Goal: Information Seeking & Learning: Learn about a topic

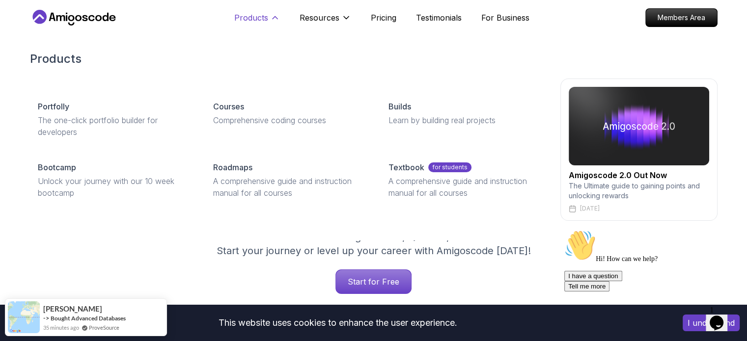
click at [252, 19] on p "Products" at bounding box center [251, 18] width 34 height 12
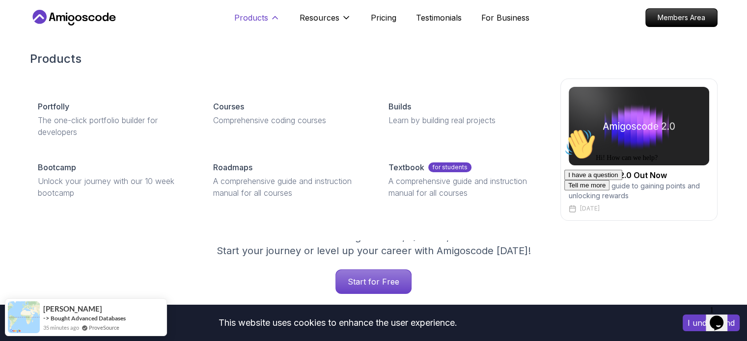
click at [251, 13] on p "Products" at bounding box center [251, 18] width 34 height 12
click at [260, 23] on p "Products" at bounding box center [251, 18] width 34 height 12
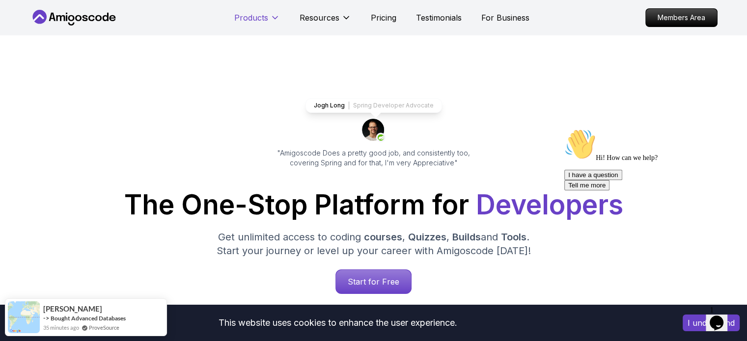
click at [260, 23] on p "Products" at bounding box center [251, 18] width 34 height 12
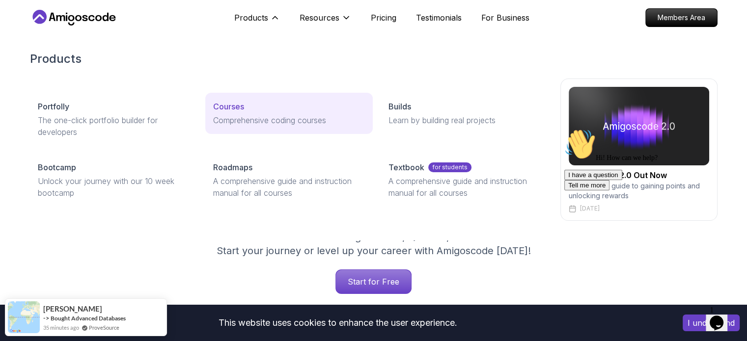
click at [233, 116] on p "Comprehensive coding courses" at bounding box center [289, 120] width 152 height 12
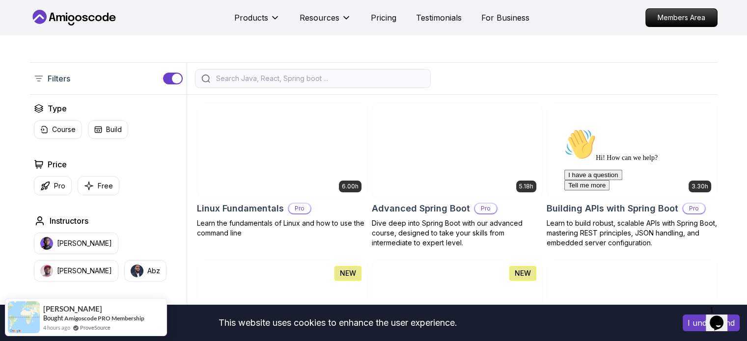
scroll to position [206, 0]
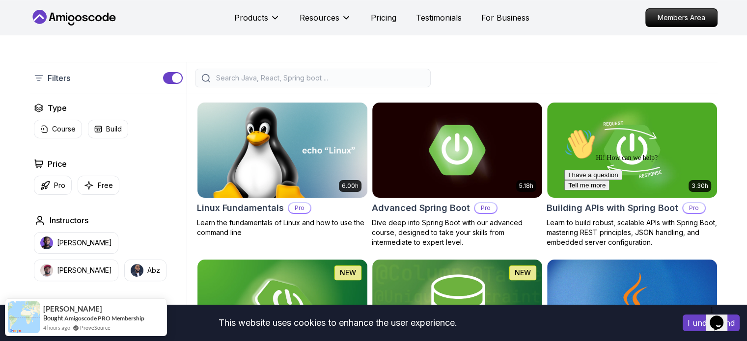
click at [351, 82] on input "search" at bounding box center [319, 78] width 210 height 10
click at [413, 77] on input "search" at bounding box center [319, 78] width 210 height 10
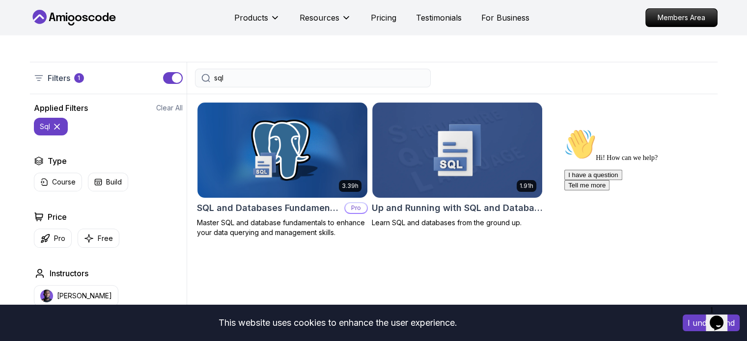
type input "sql"
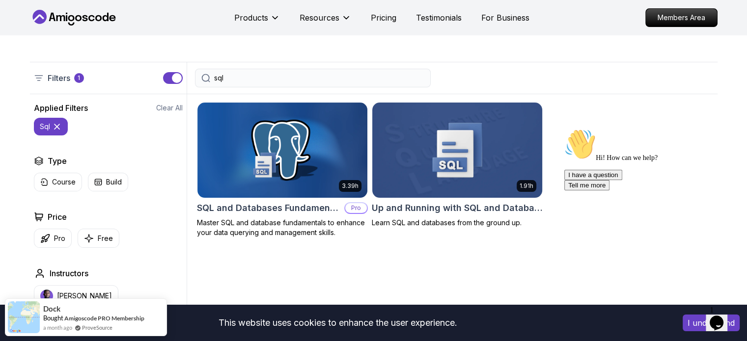
click at [453, 145] on img at bounding box center [457, 150] width 178 height 100
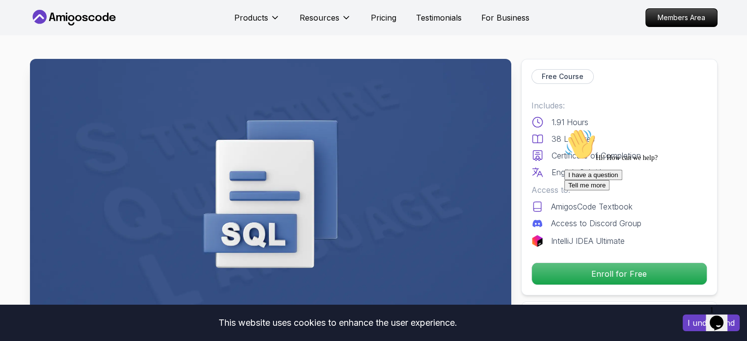
scroll to position [55, 0]
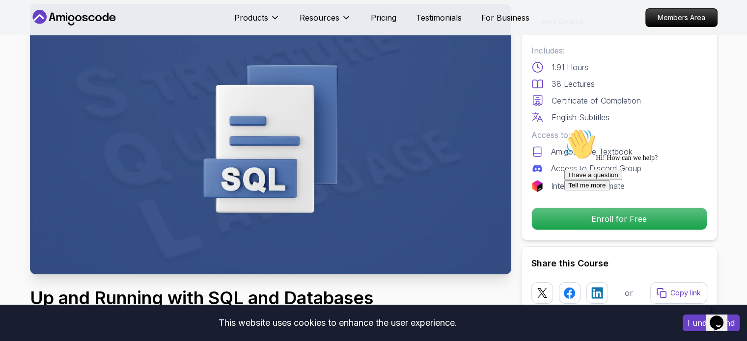
click at [589, 162] on div "Hi! How can we help?" at bounding box center [652, 145] width 177 height 33
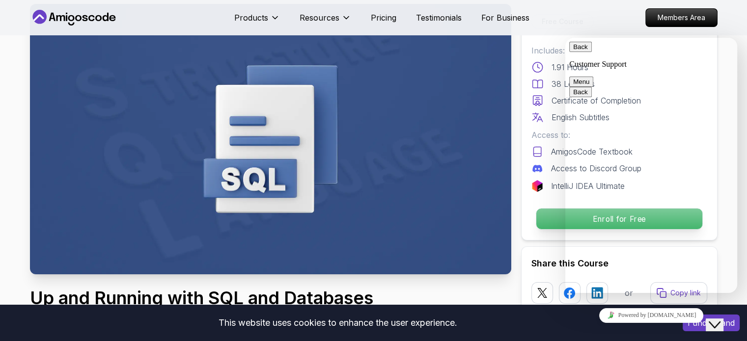
click at [548, 223] on p "Enroll for Free" at bounding box center [619, 219] width 166 height 21
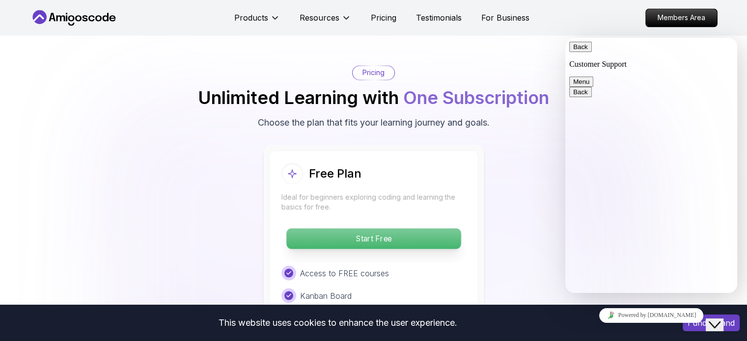
click at [428, 229] on p "Start Free" at bounding box center [373, 238] width 174 height 21
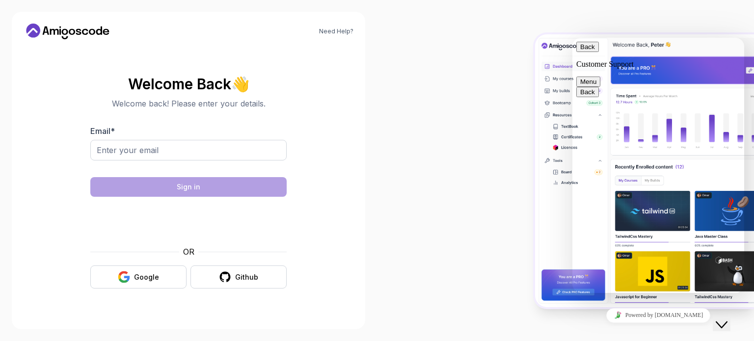
click at [600, 77] on button "Menu" at bounding box center [588, 82] width 24 height 10
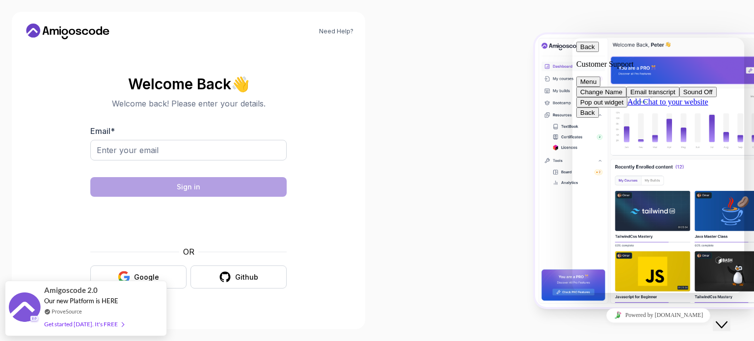
click at [395, 172] on div at bounding box center [565, 170] width 377 height 341
click at [576, 55] on div "Back Customer Support Menu" at bounding box center [658, 64] width 164 height 45
click at [582, 52] on button "Back" at bounding box center [587, 47] width 23 height 10
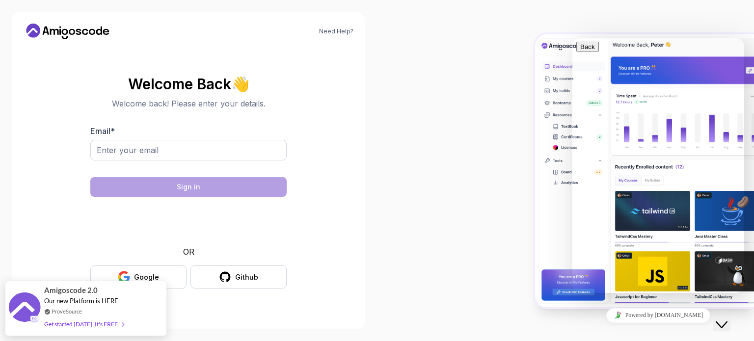
click at [482, 271] on div at bounding box center [565, 170] width 377 height 341
click at [726, 326] on button "Close Chat This icon closes the chat window." at bounding box center [722, 325] width 18 height 13
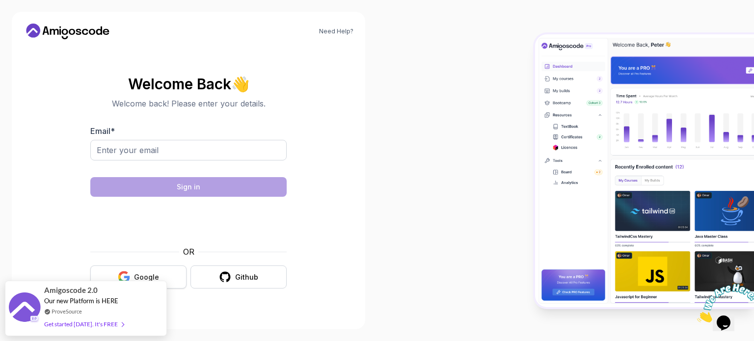
click at [163, 278] on button "Google" at bounding box center [138, 277] width 96 height 23
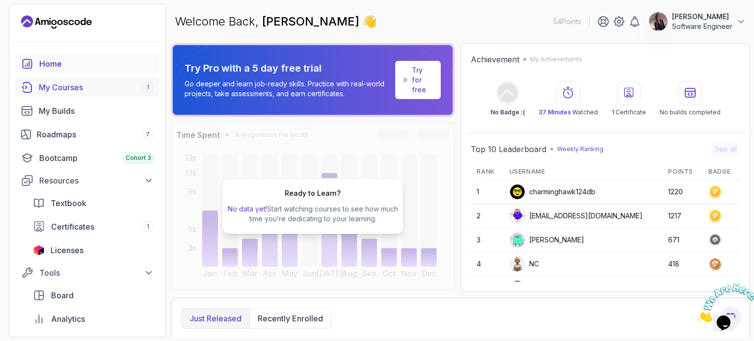
click at [100, 86] on div "My Courses 1" at bounding box center [96, 87] width 115 height 12
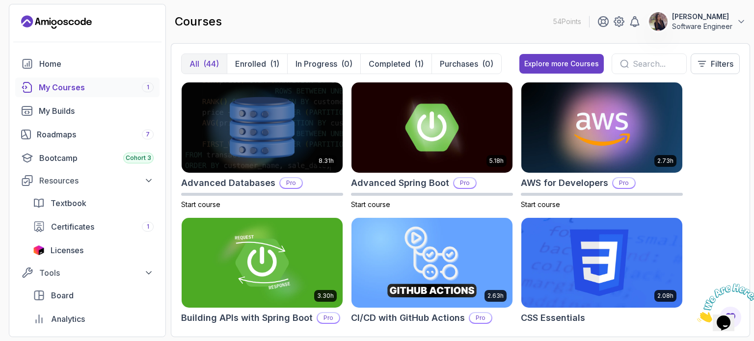
click at [636, 58] on input "text" at bounding box center [656, 64] width 46 height 12
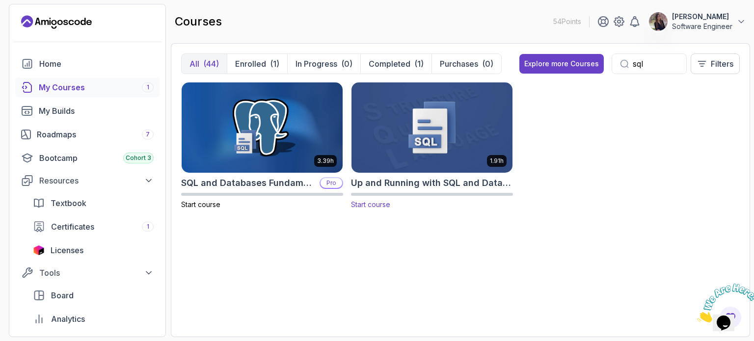
type input "sql"
click at [442, 144] on img at bounding box center [432, 127] width 169 height 95
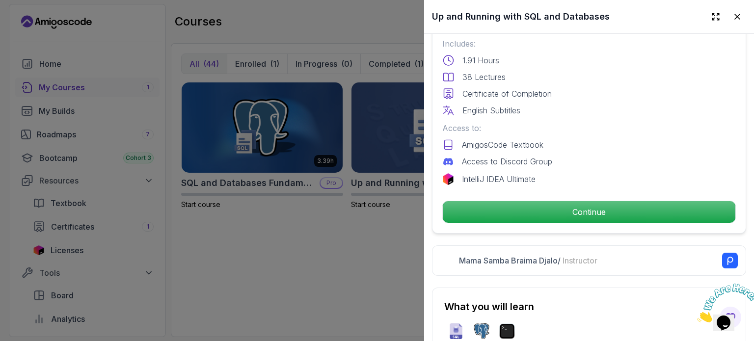
scroll to position [257, 0]
click at [521, 208] on p "Continue" at bounding box center [589, 212] width 293 height 22
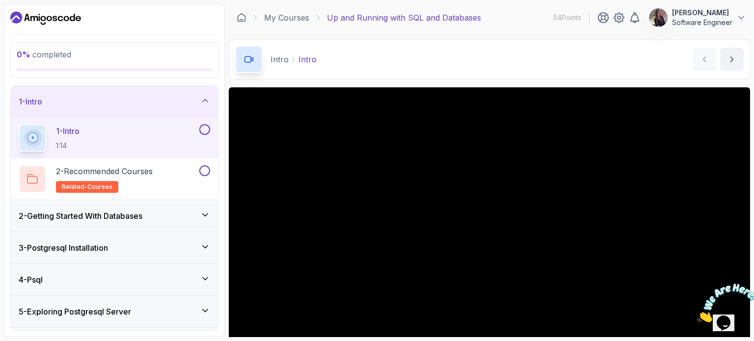
click at [697, 316] on icon "Close" at bounding box center [697, 320] width 0 height 8
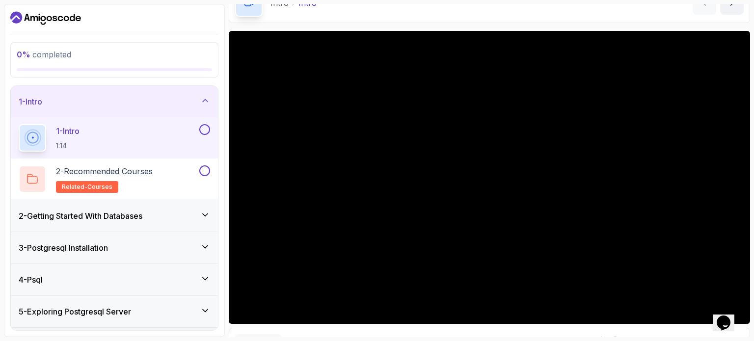
scroll to position [57, 0]
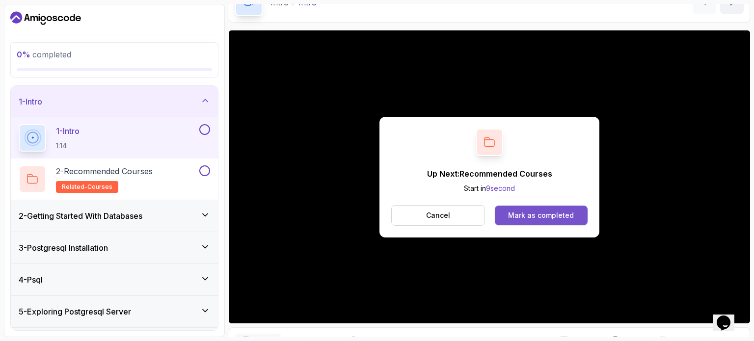
click at [571, 210] on button "Mark as completed" at bounding box center [541, 216] width 93 height 20
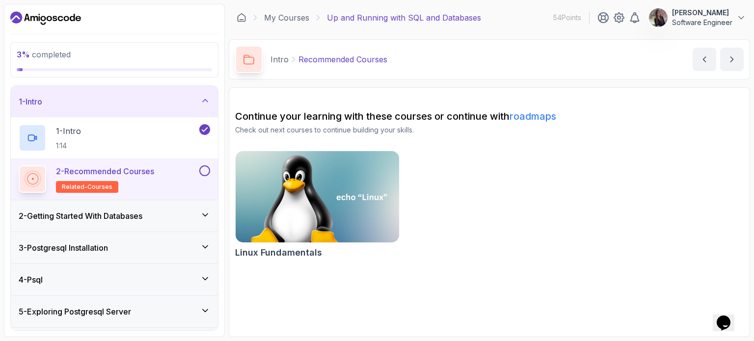
click at [176, 183] on div "2 - Recommended Courses related-courses" at bounding box center [108, 178] width 179 height 27
click at [205, 171] on button at bounding box center [204, 170] width 11 height 11
click at [186, 212] on div "2 - Getting Started With Databases" at bounding box center [114, 216] width 191 height 12
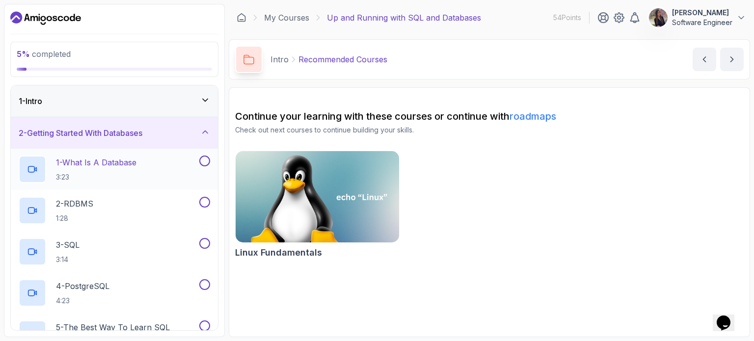
click at [136, 175] on p "3:23" at bounding box center [96, 177] width 81 height 10
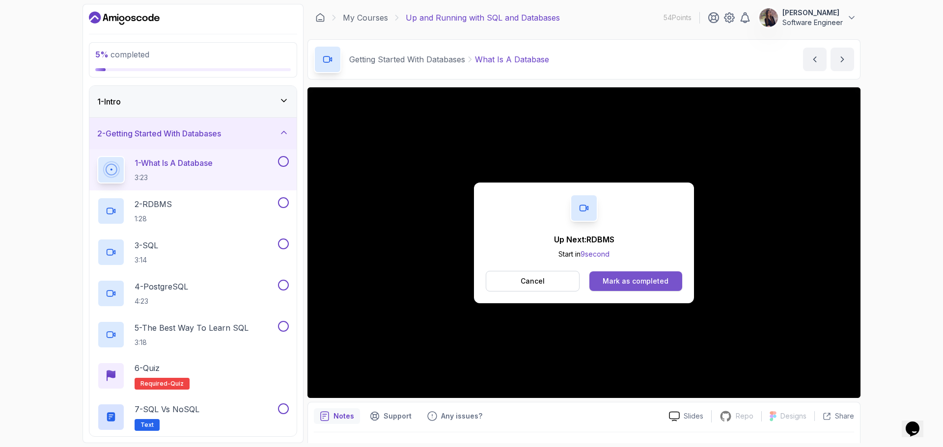
click at [621, 283] on div "Mark as completed" at bounding box center [635, 281] width 66 height 10
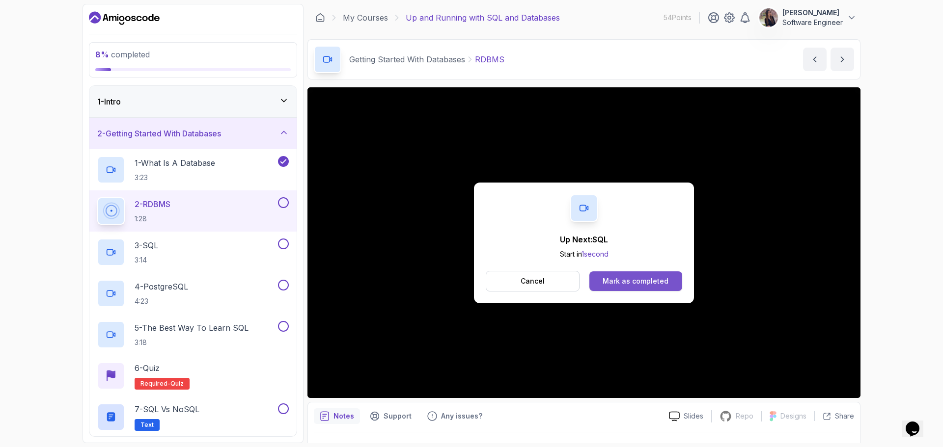
click at [634, 274] on button "Mark as completed" at bounding box center [635, 281] width 93 height 20
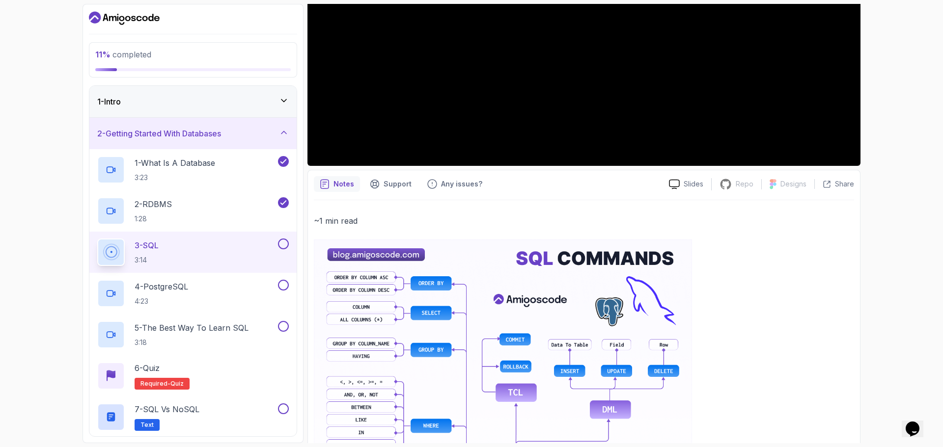
scroll to position [232, 0]
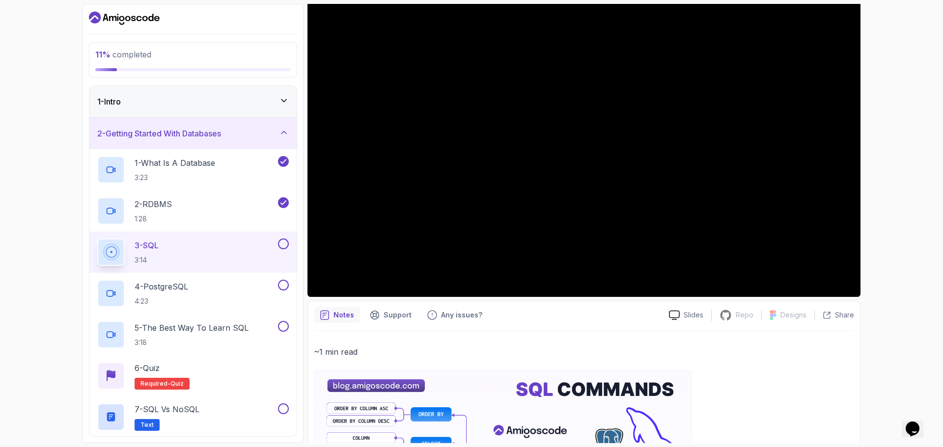
scroll to position [0, 0]
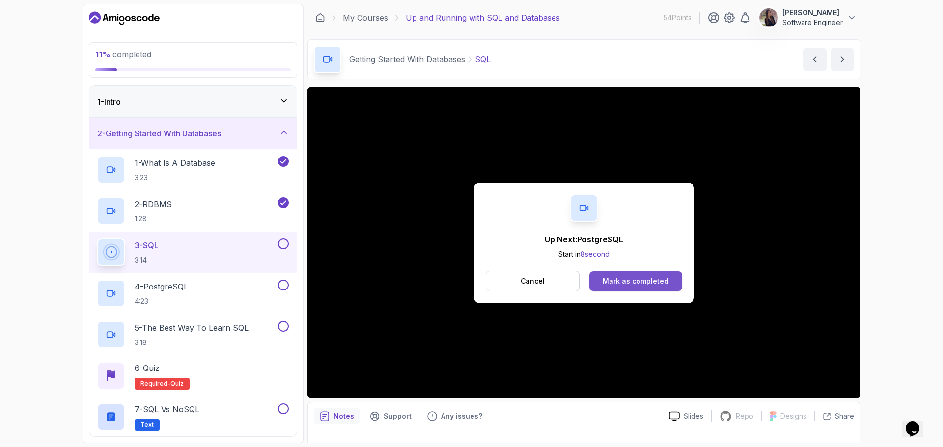
click at [636, 278] on div "Mark as completed" at bounding box center [635, 281] width 66 height 10
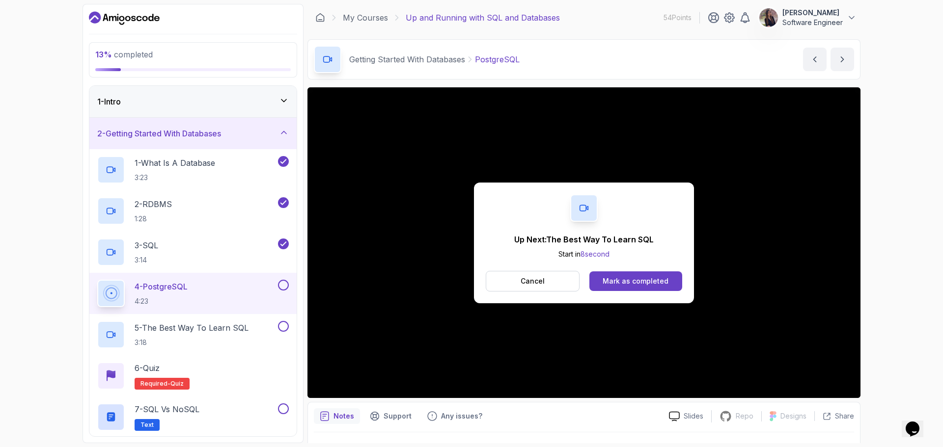
click at [636, 278] on div "Mark as completed" at bounding box center [635, 281] width 66 height 10
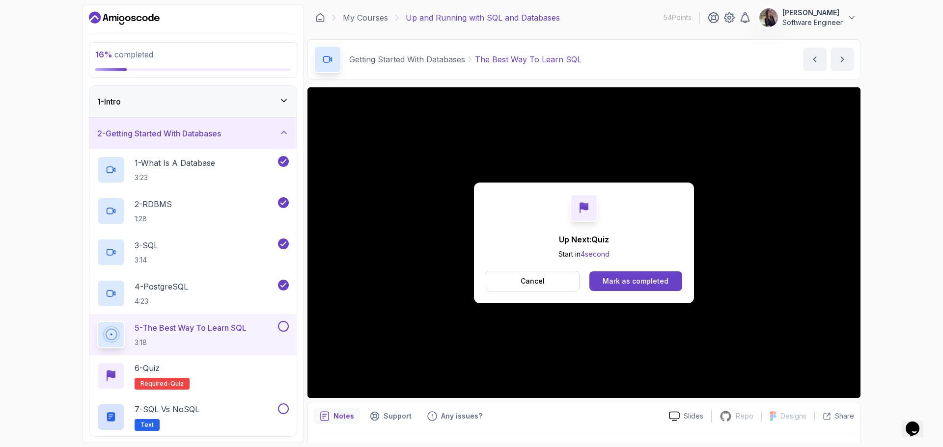
click at [636, 278] on div "Mark as completed" at bounding box center [635, 281] width 66 height 10
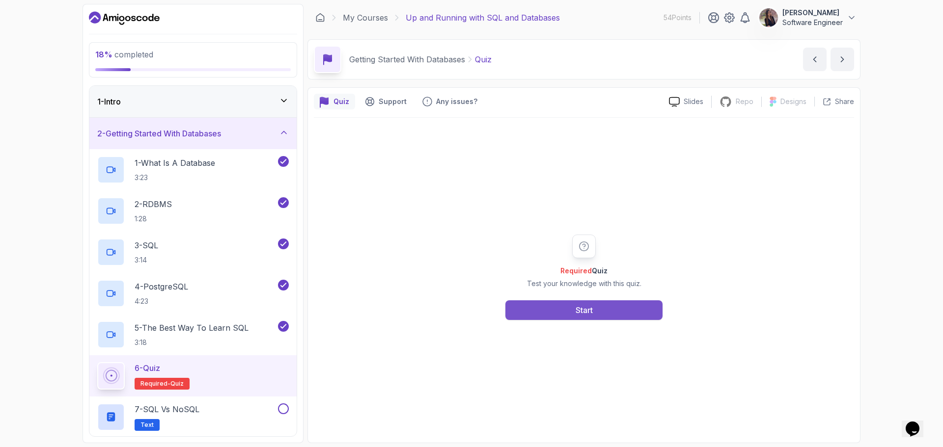
click at [599, 307] on button "Start" at bounding box center [583, 310] width 157 height 20
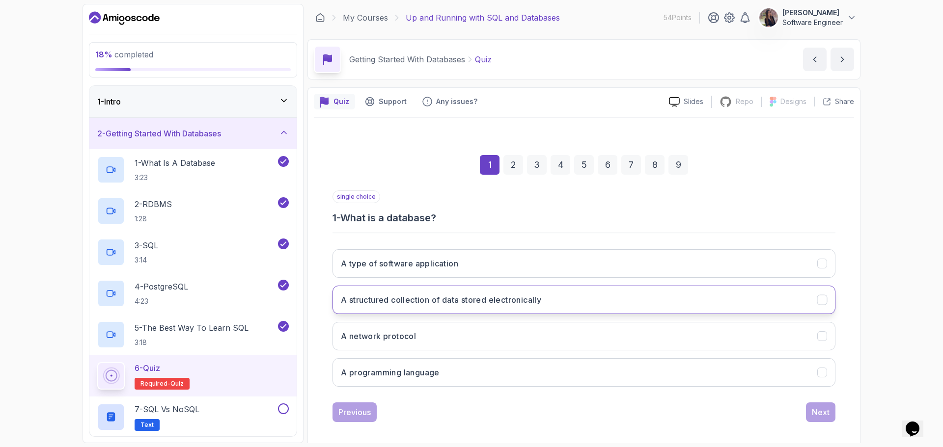
click at [509, 298] on h3 "A structured collection of data stored electronically" at bounding box center [441, 300] width 200 height 12
click at [754, 341] on div "Next" at bounding box center [820, 412] width 18 height 12
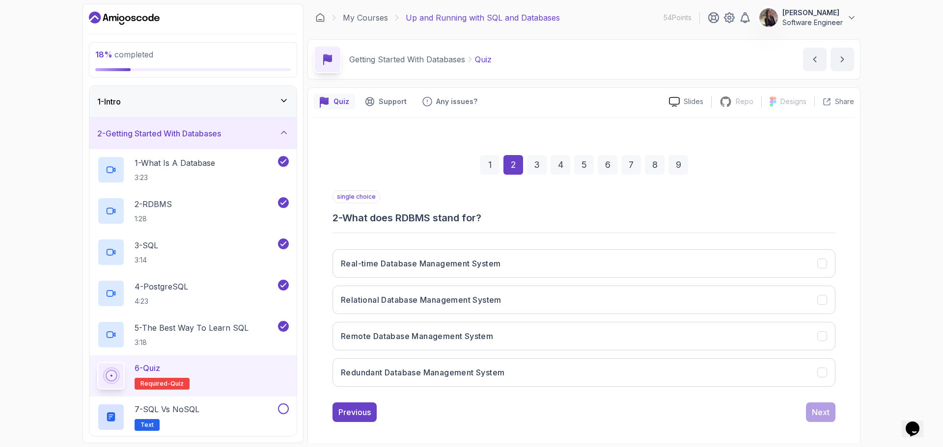
scroll to position [7, 0]
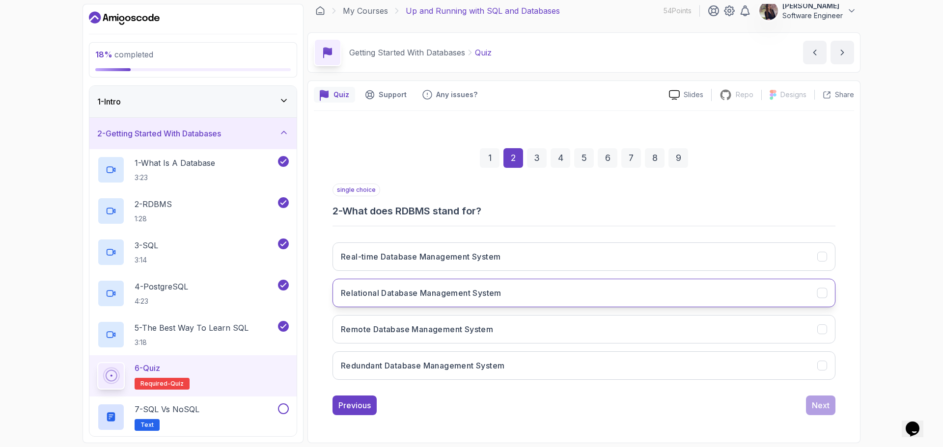
click at [420, 291] on h3 "Relational Database Management System" at bounding box center [421, 293] width 161 height 12
click at [754, 341] on div "Previous Next" at bounding box center [583, 406] width 503 height 20
click at [754, 341] on div "Next" at bounding box center [820, 406] width 18 height 12
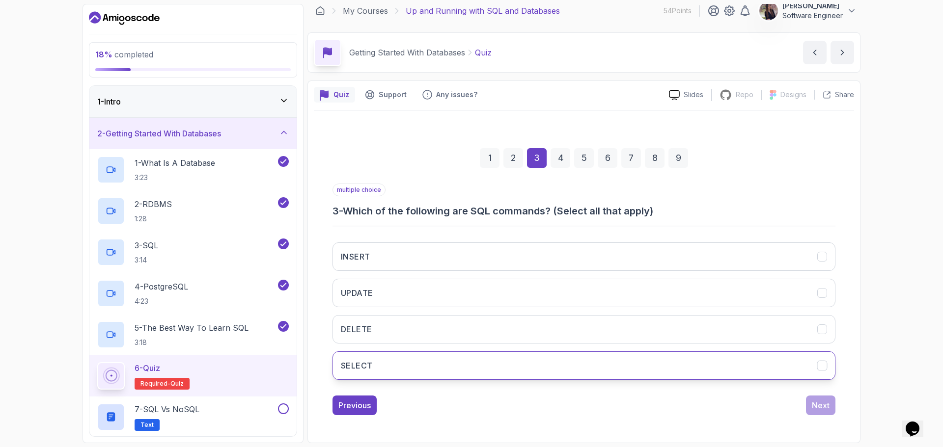
click at [387, 341] on button "SELECT" at bounding box center [583, 365] width 503 height 28
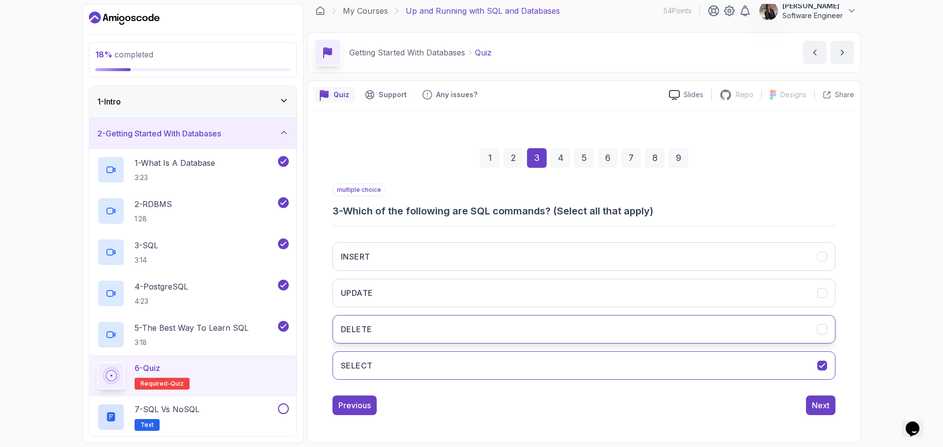
click at [402, 323] on button "DELETE" at bounding box center [583, 329] width 503 height 28
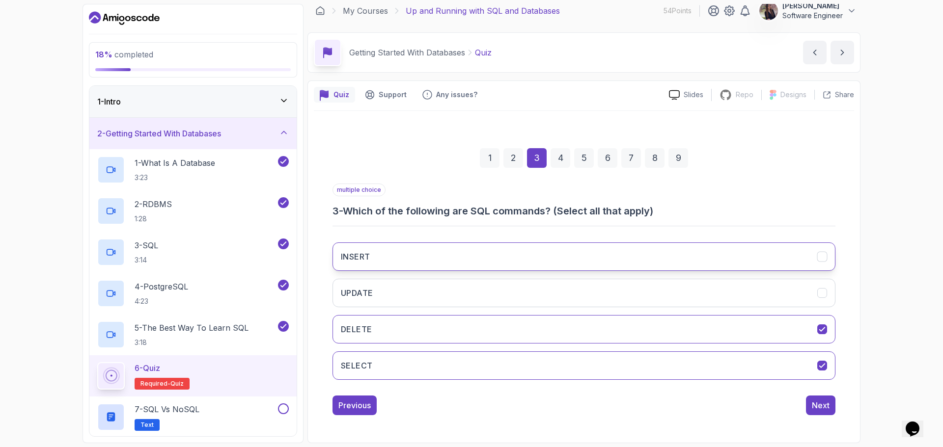
click at [445, 246] on button "INSERT" at bounding box center [583, 257] width 503 height 28
click at [440, 292] on button "UPDATE" at bounding box center [583, 293] width 503 height 28
click at [754, 341] on div "Next" at bounding box center [820, 406] width 18 height 12
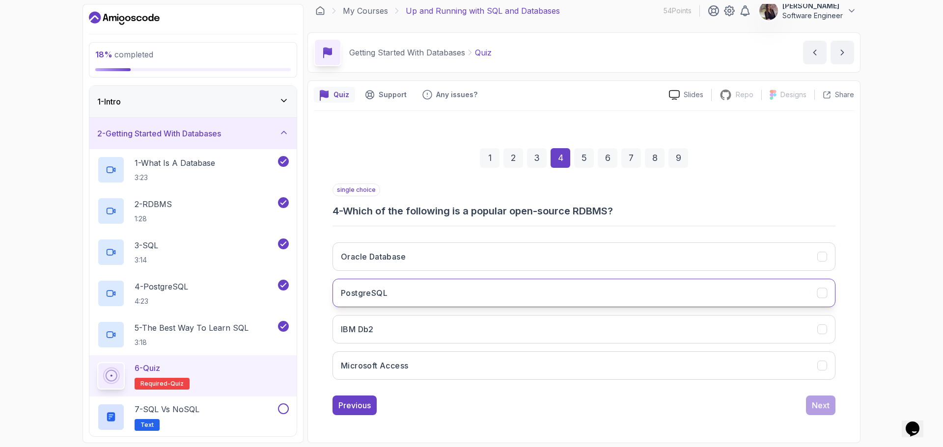
click at [526, 293] on button "PostgreSQL" at bounding box center [583, 293] width 503 height 28
click at [754, 341] on button "Next" at bounding box center [820, 406] width 29 height 20
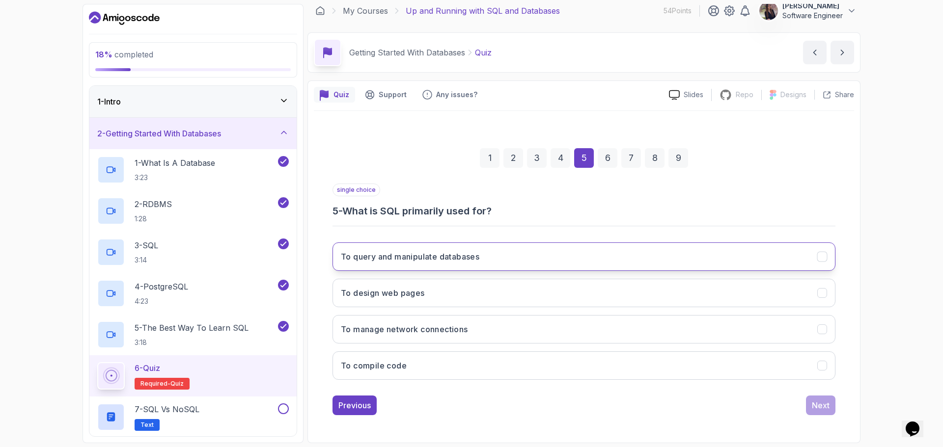
click at [642, 263] on button "To query and manipulate databases" at bounding box center [583, 257] width 503 height 28
click at [754, 341] on div "Next" at bounding box center [820, 406] width 18 height 12
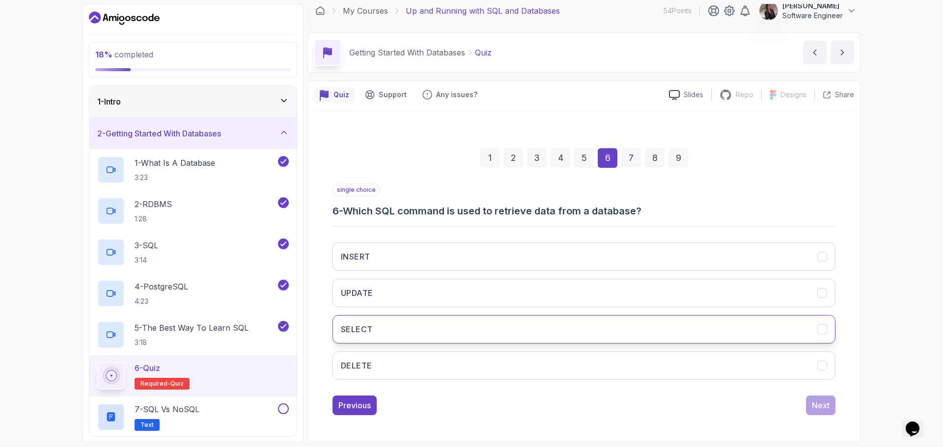
click at [587, 327] on button "SELECT" at bounding box center [583, 329] width 503 height 28
click at [754, 341] on div "Next" at bounding box center [820, 406] width 18 height 12
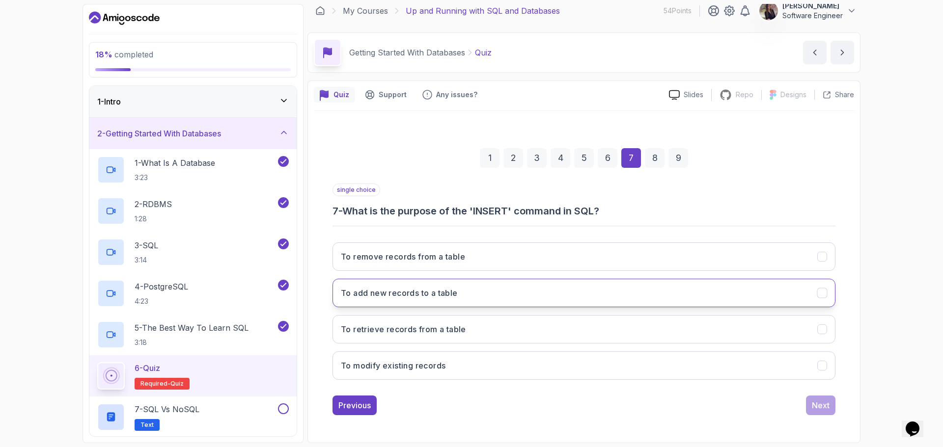
click at [521, 292] on button "To add new records to a table" at bounding box center [583, 293] width 503 height 28
click at [754, 341] on div "Next" at bounding box center [820, 406] width 18 height 12
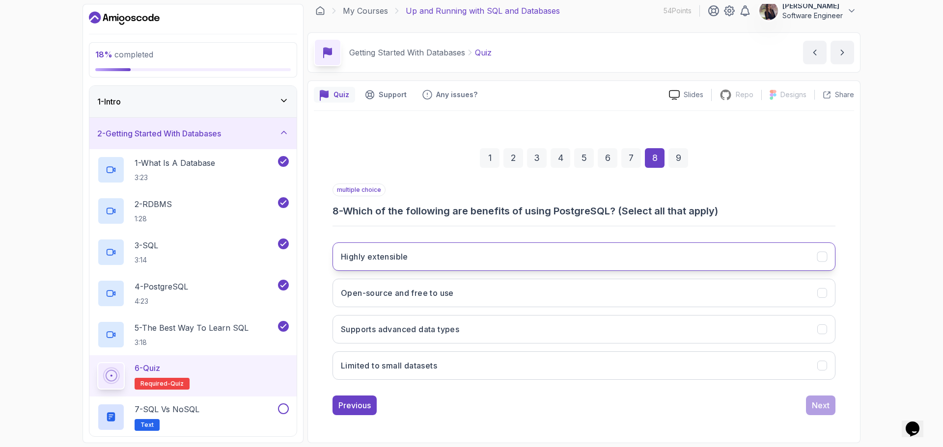
click at [674, 249] on button "Highly extensible" at bounding box center [583, 257] width 503 height 28
click at [660, 292] on button "Open-source and free to use" at bounding box center [583, 293] width 503 height 28
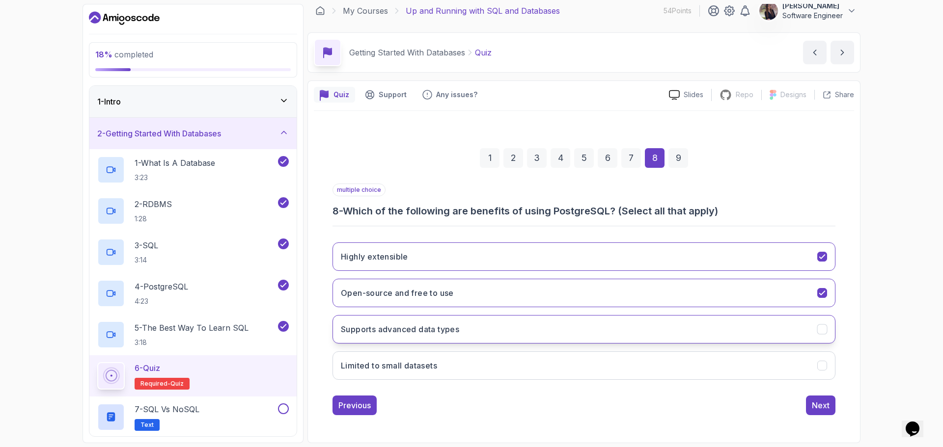
click at [662, 328] on button "Supports advanced data types" at bounding box center [583, 329] width 503 height 28
click at [754, 341] on button "Next" at bounding box center [820, 406] width 29 height 20
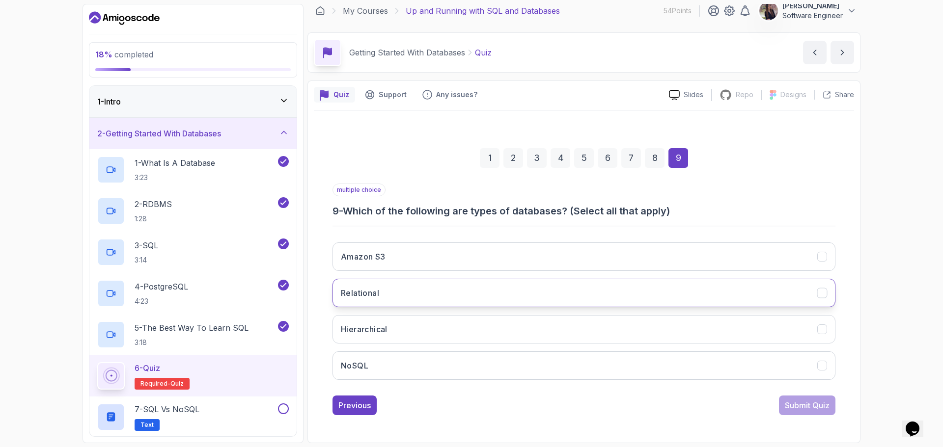
click at [737, 299] on button "Relational" at bounding box center [583, 293] width 503 height 28
click at [682, 341] on div "Amazon S3 Relational Hierarchical NoSQL" at bounding box center [583, 311] width 503 height 153
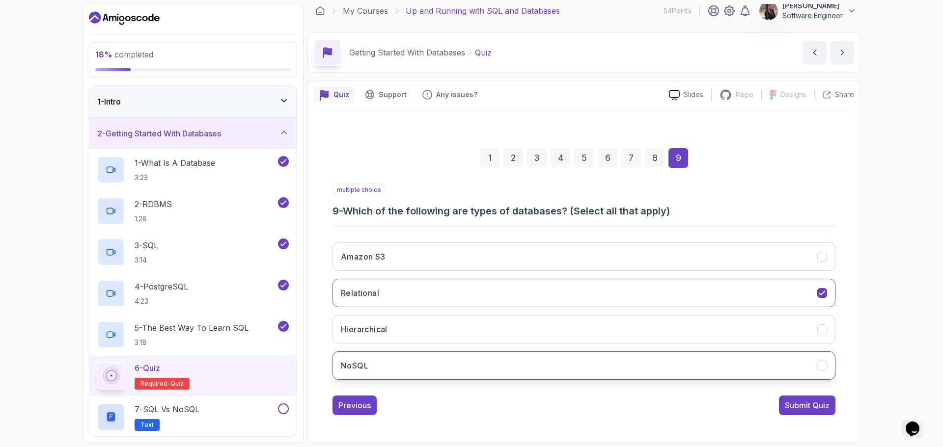
click at [685, 341] on button "NoSQL" at bounding box center [583, 365] width 503 height 28
click at [754, 341] on div "Submit Quiz" at bounding box center [806, 406] width 45 height 12
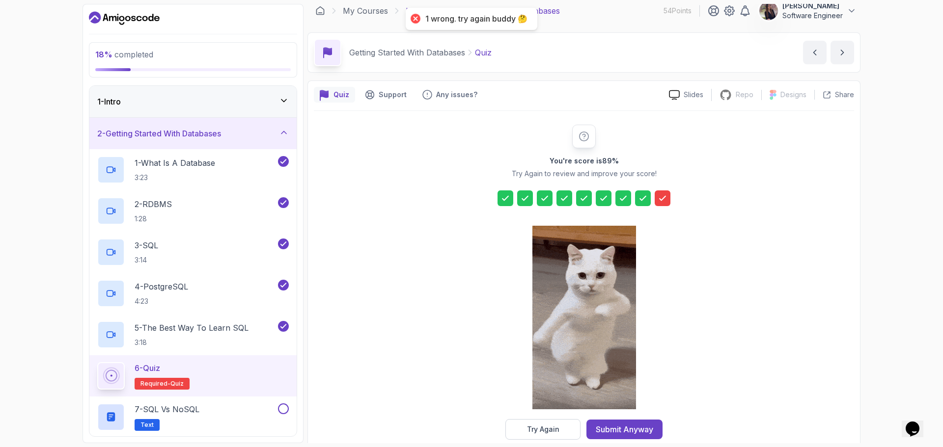
scroll to position [24, 0]
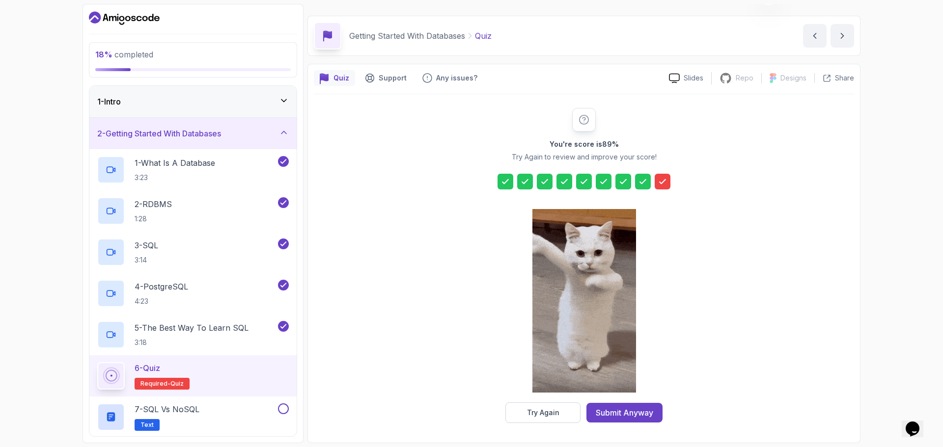
click at [668, 182] on div at bounding box center [662, 182] width 16 height 16
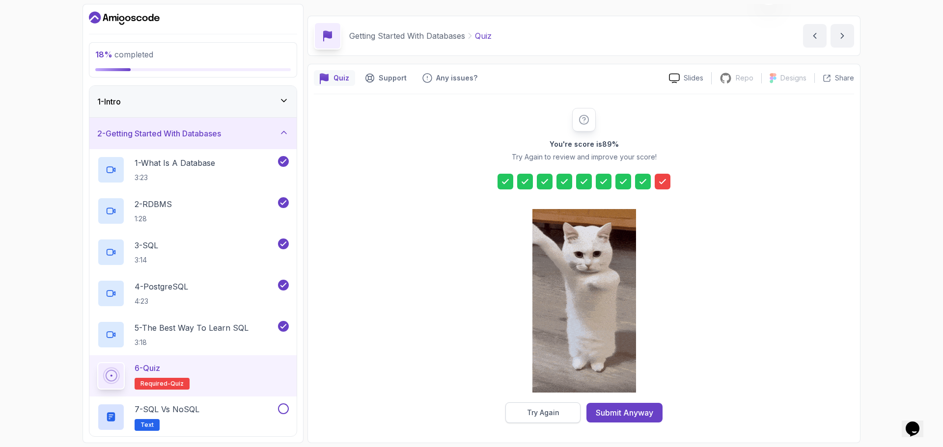
click at [543, 341] on button "Try Again" at bounding box center [542, 413] width 75 height 21
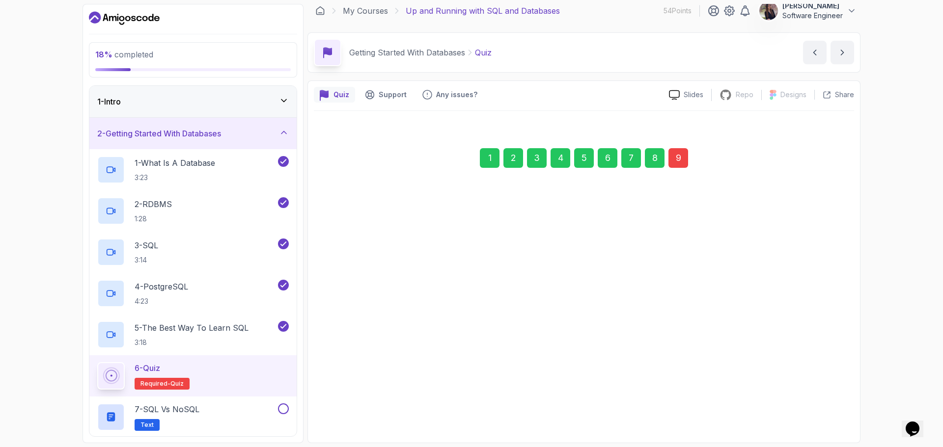
scroll to position [7, 0]
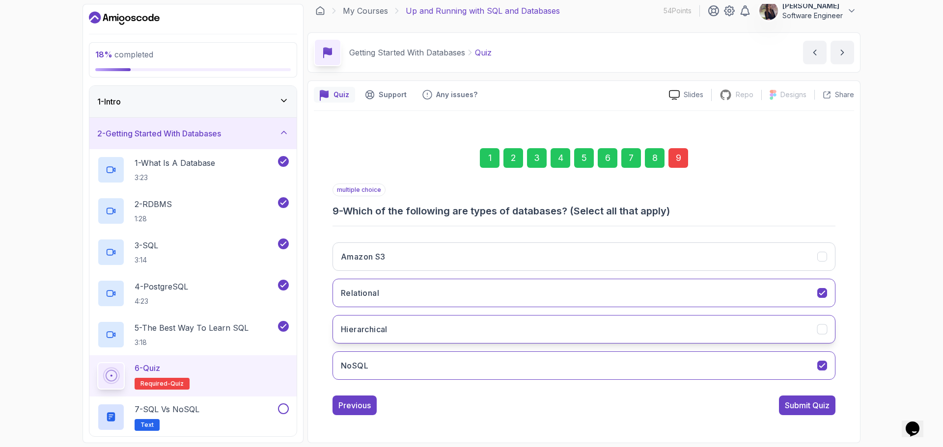
click at [500, 322] on button "Hierarchical" at bounding box center [583, 329] width 503 height 28
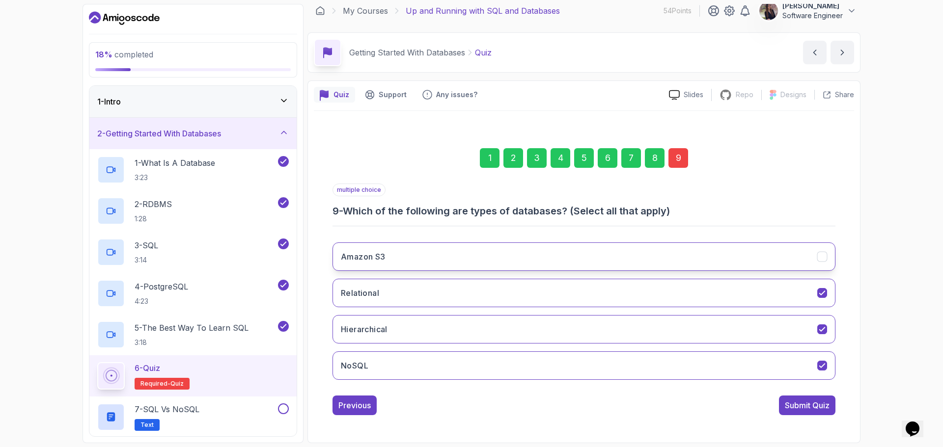
click at [517, 260] on button "Amazon S3" at bounding box center [583, 257] width 503 height 28
click at [754, 341] on div "Submit Quiz" at bounding box center [806, 406] width 45 height 12
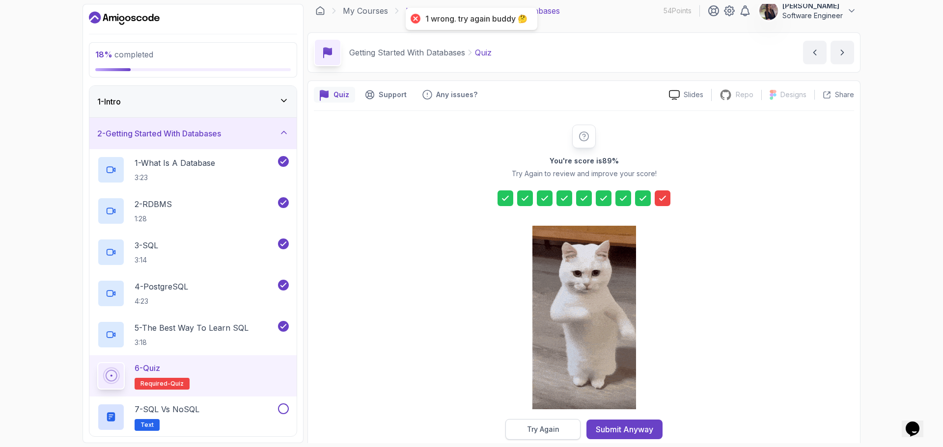
click at [549, 341] on button "Try Again" at bounding box center [542, 429] width 75 height 21
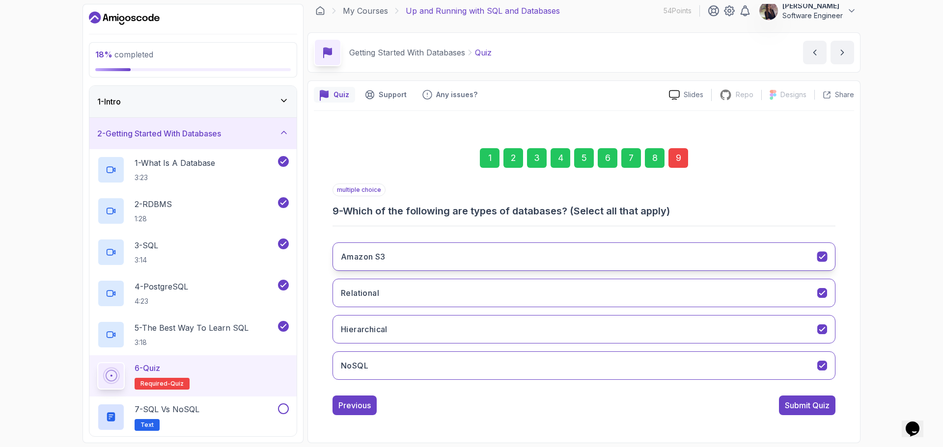
click at [532, 266] on button "Amazon S3" at bounding box center [583, 257] width 503 height 28
click at [514, 341] on button "Hierarchical" at bounding box center [583, 329] width 503 height 28
click at [754, 341] on div "Submit Quiz" at bounding box center [806, 406] width 45 height 12
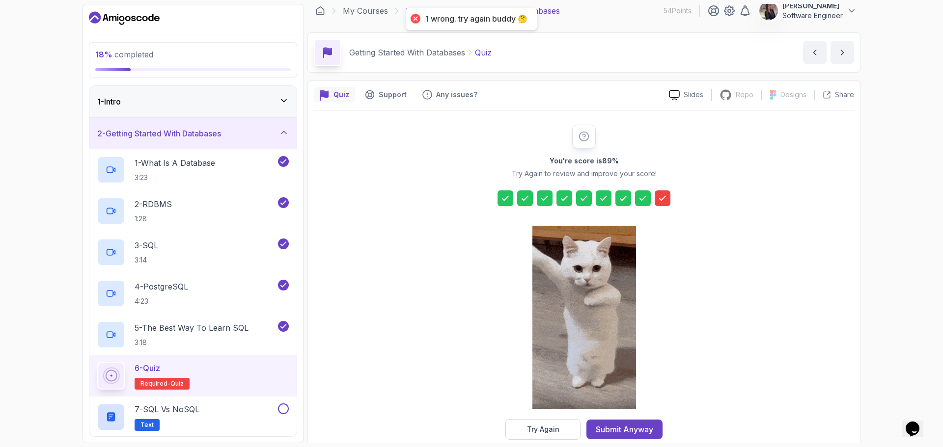
click at [560, 341] on button "Try Again" at bounding box center [542, 429] width 75 height 21
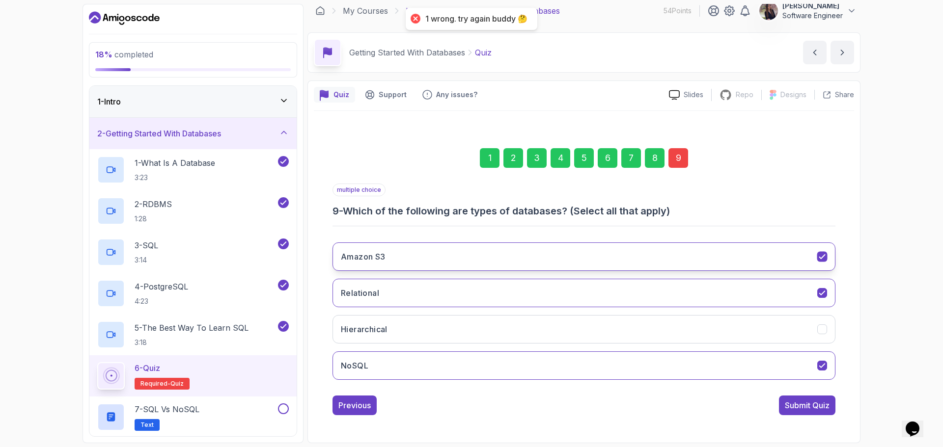
click at [605, 257] on button "Amazon S3" at bounding box center [583, 257] width 503 height 28
click at [598, 315] on div "Amazon S3 Relational Hierarchical NoSQL" at bounding box center [583, 311] width 503 height 153
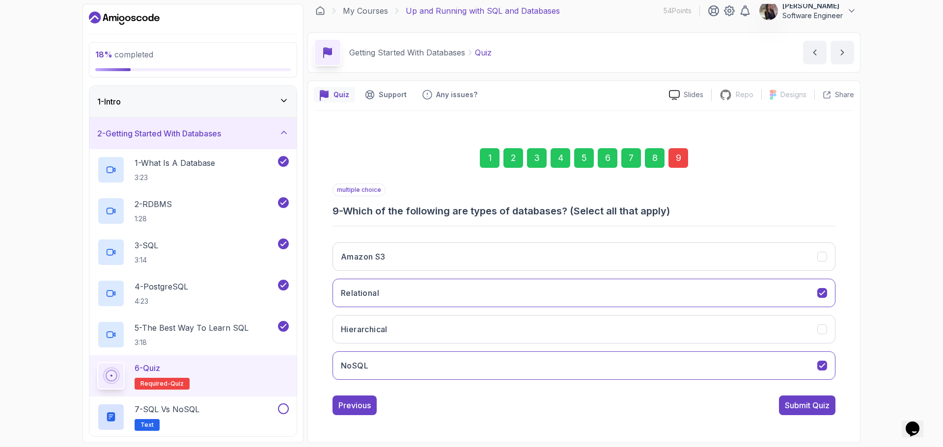
click at [754, 341] on div "Amazon S3 Relational Hierarchical NoSQL" at bounding box center [583, 311] width 503 height 153
click at [754, 339] on button "Hierarchical" at bounding box center [583, 329] width 503 height 28
click at [754, 341] on button "Submit Quiz" at bounding box center [807, 406] width 56 height 20
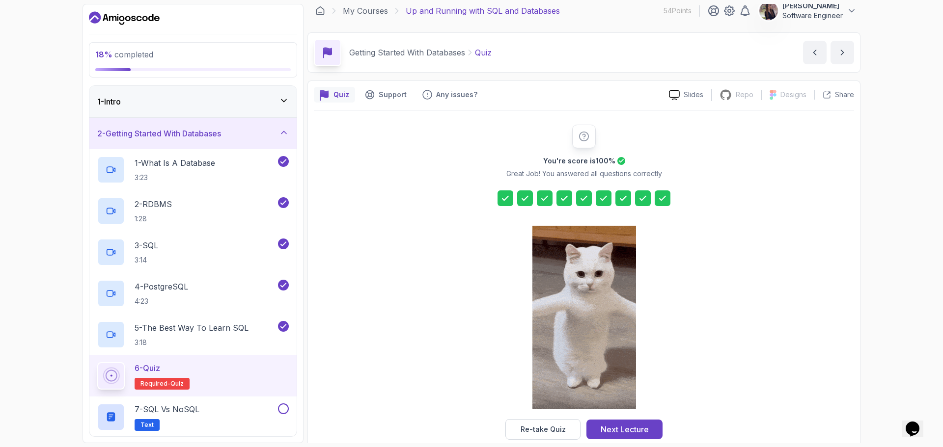
scroll to position [24, 0]
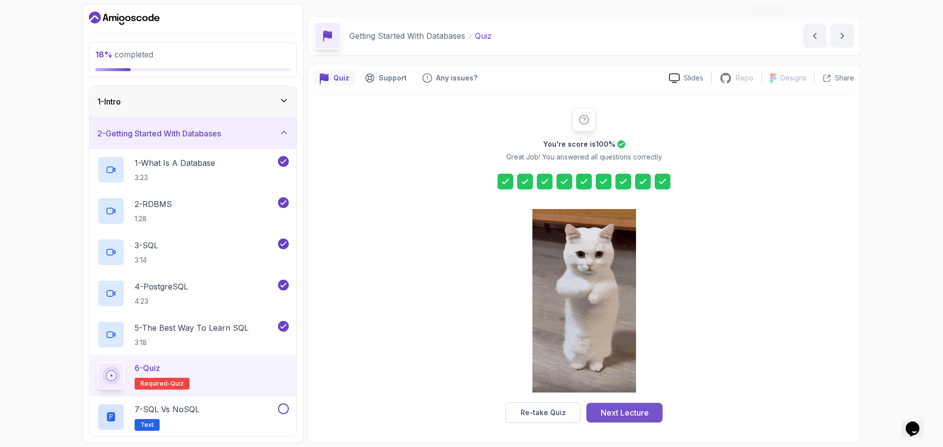
click at [627, 341] on div "Next Lecture" at bounding box center [624, 413] width 48 height 12
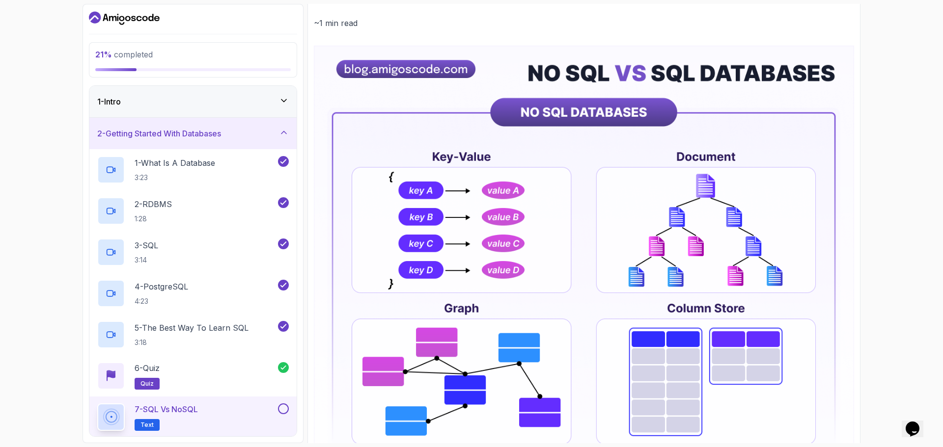
scroll to position [116, 0]
